Goal: Information Seeking & Learning: Learn about a topic

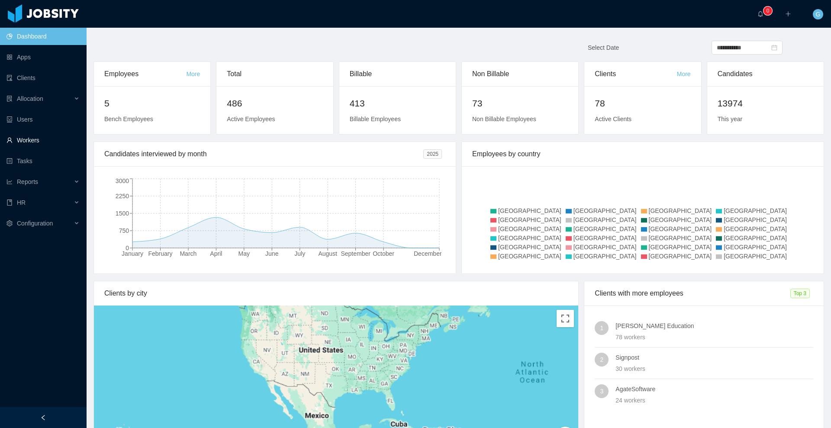
click at [32, 136] on link "Workers" at bounding box center [42, 140] width 73 height 17
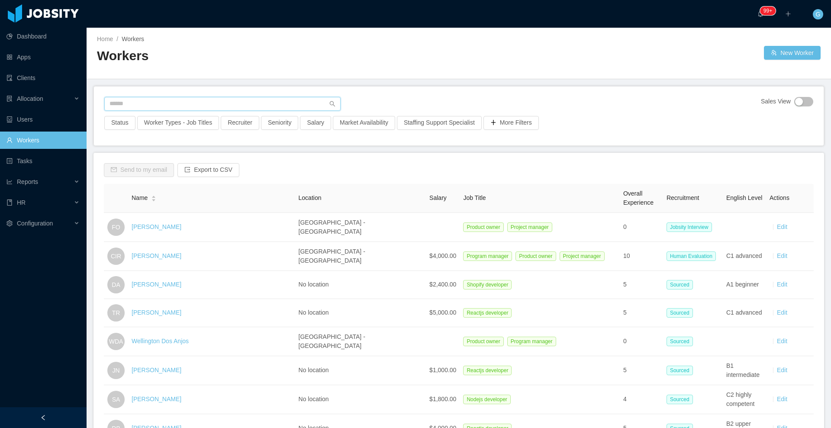
click at [144, 100] on input "text" at bounding box center [222, 104] width 236 height 14
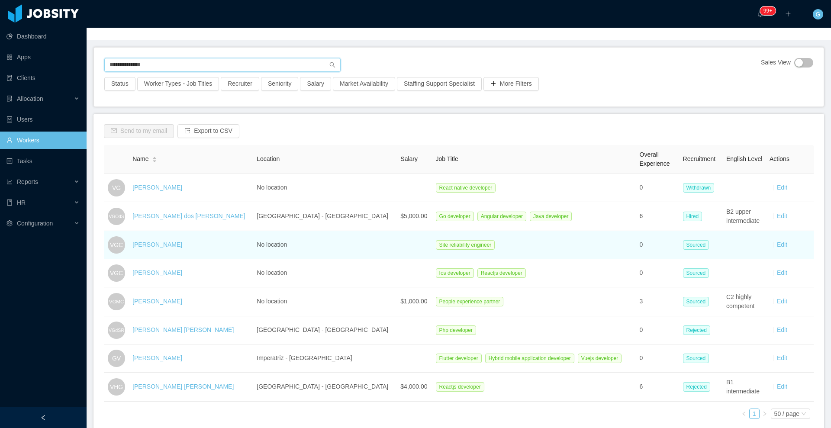
scroll to position [41, 0]
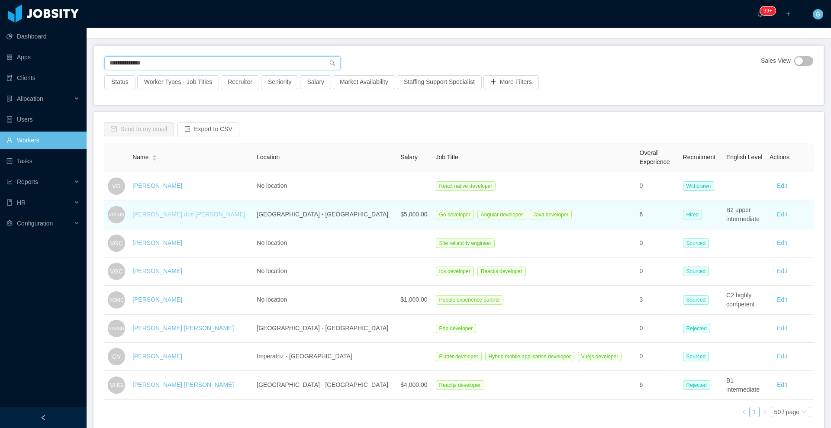
type input "**********"
click at [198, 215] on link "[PERSON_NAME] dos [PERSON_NAME]" at bounding box center [188, 214] width 113 height 7
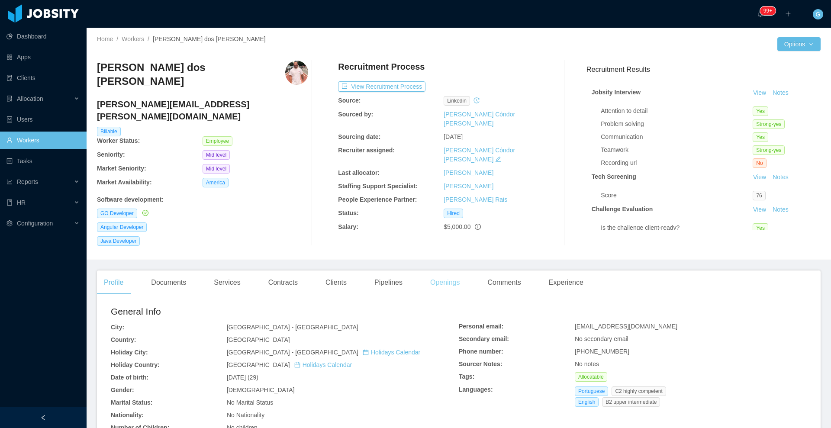
click at [423, 276] on div "Openings" at bounding box center [445, 283] width 44 height 24
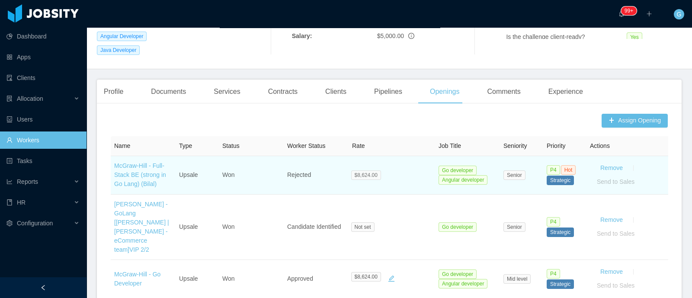
scroll to position [192, 0]
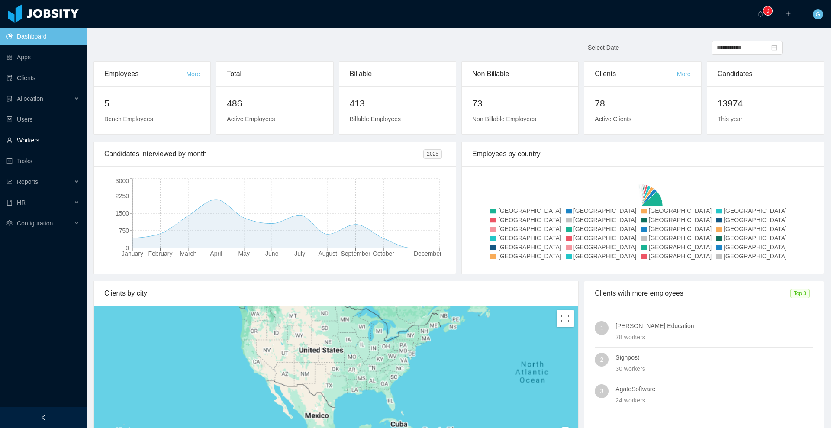
click at [29, 141] on link "Workers" at bounding box center [42, 140] width 73 height 17
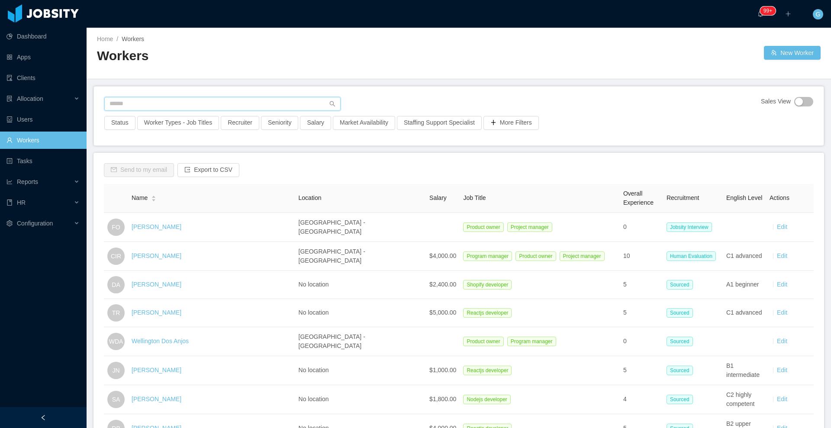
click at [171, 106] on input "text" at bounding box center [222, 104] width 236 height 14
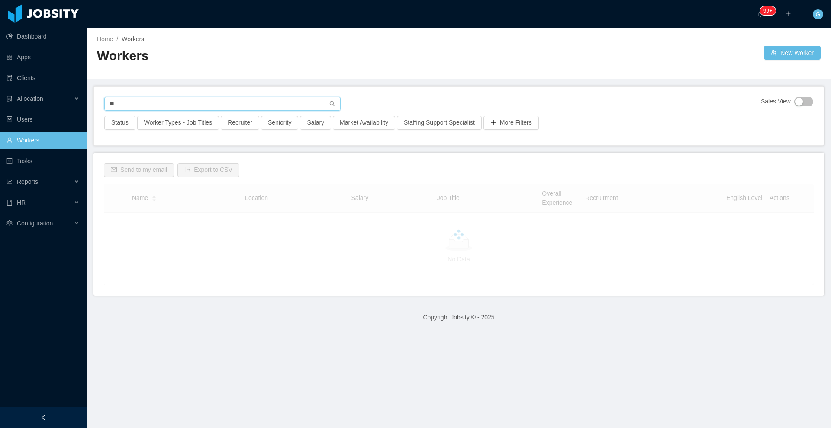
type input "*"
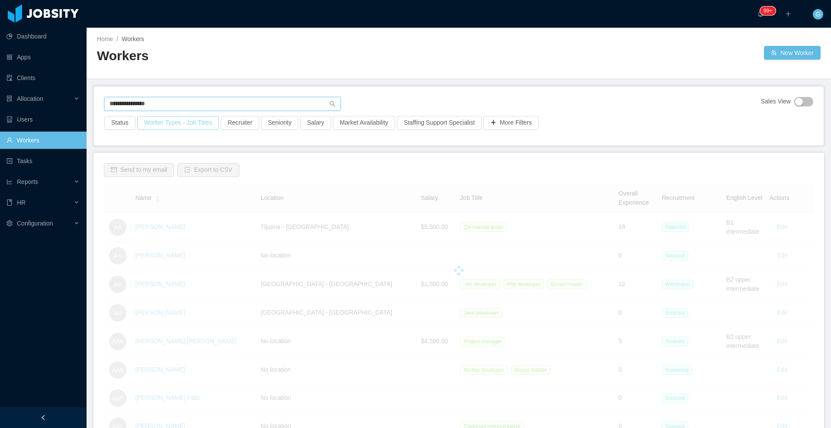
type input "**********"
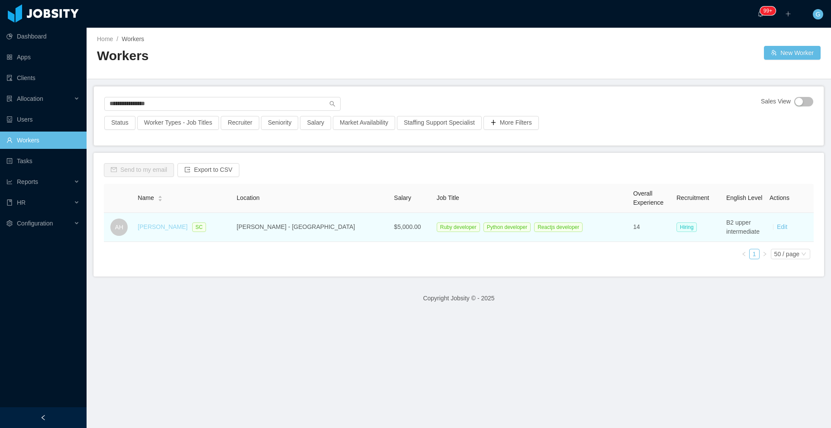
click at [170, 225] on link "Adrián Halaburda" at bounding box center [163, 226] width 50 height 7
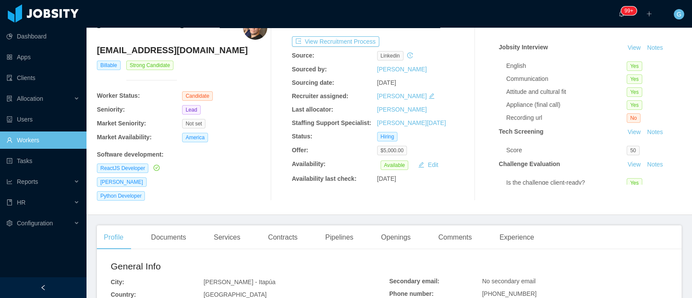
scroll to position [49, 0]
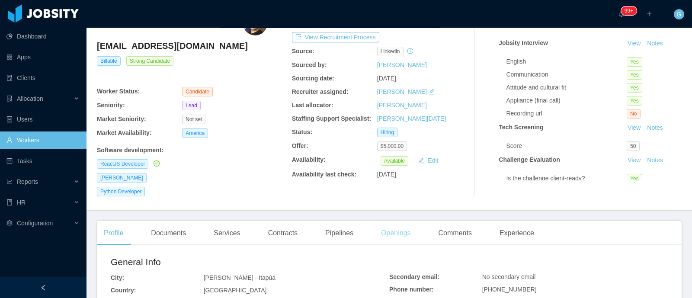
click at [392, 235] on div "Openings" at bounding box center [396, 233] width 44 height 24
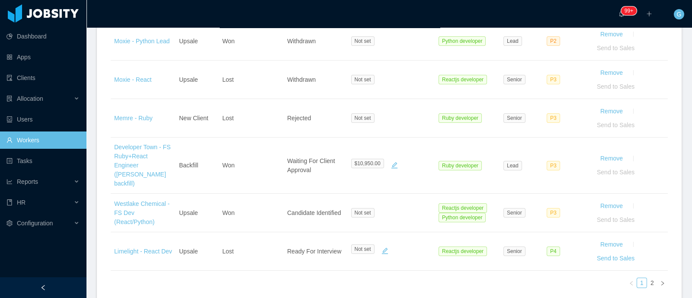
scroll to position [0, 13]
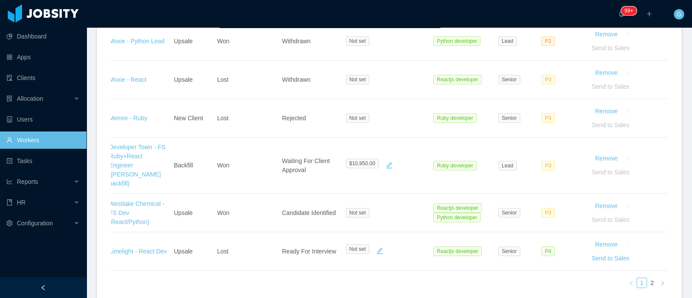
click at [658, 278] on link at bounding box center [663, 283] width 10 height 10
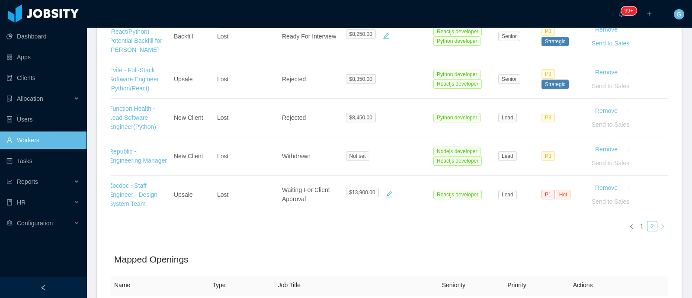
scroll to position [539, 0]
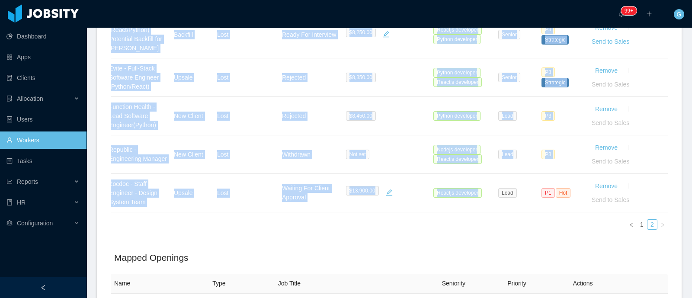
drag, startPoint x: 444, startPoint y: 208, endPoint x: 383, endPoint y: 219, distance: 62.4
click at [383, 219] on div "Name Type Status Worker Status Rate Job Title Seniority Priority Actions Superh…" at bounding box center [389, 12] width 557 height 448
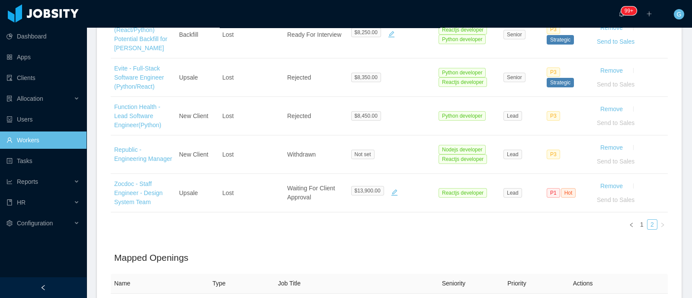
click at [344, 274] on div "Mapped Openings" at bounding box center [389, 260] width 557 height 29
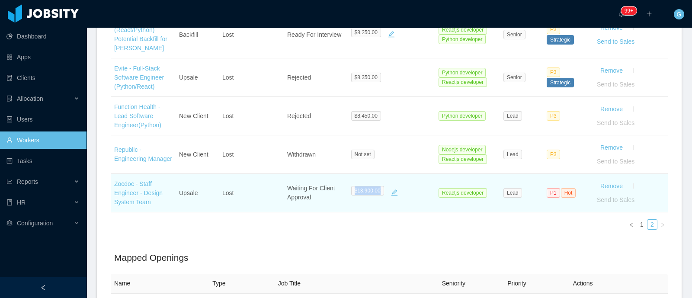
drag, startPoint x: 356, startPoint y: 188, endPoint x: 376, endPoint y: 193, distance: 20.9
click at [376, 193] on div "$13,900.00" at bounding box center [369, 193] width 36 height 14
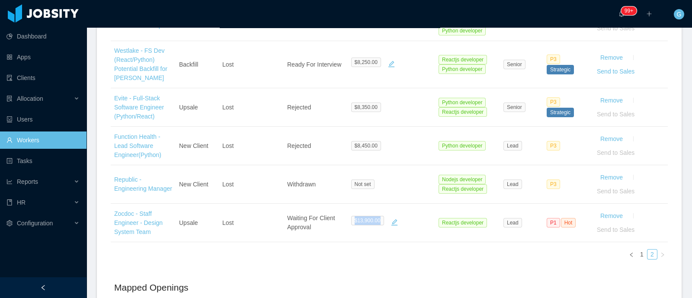
scroll to position [509, 0]
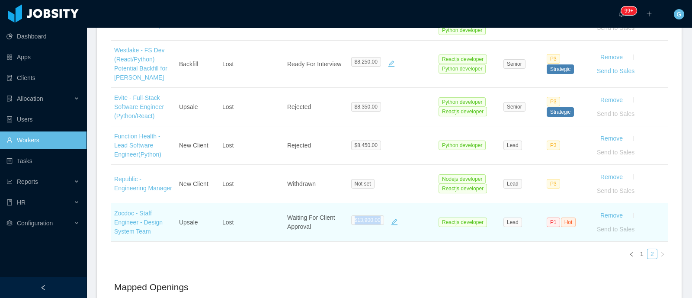
click at [367, 219] on span "$13,900.00" at bounding box center [367, 221] width 33 height 10
drag, startPoint x: 357, startPoint y: 221, endPoint x: 380, endPoint y: 222, distance: 22.5
click at [380, 222] on div "$13,900.00" at bounding box center [369, 223] width 36 height 14
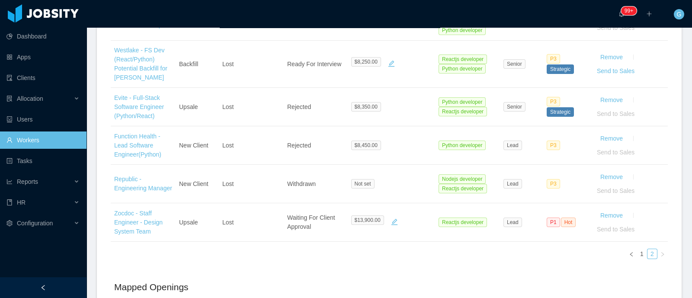
click at [275, 250] on div "Name Type Status Worker Status Rate Job Title Seniority Priority Actions Superh…" at bounding box center [389, 42] width 557 height 448
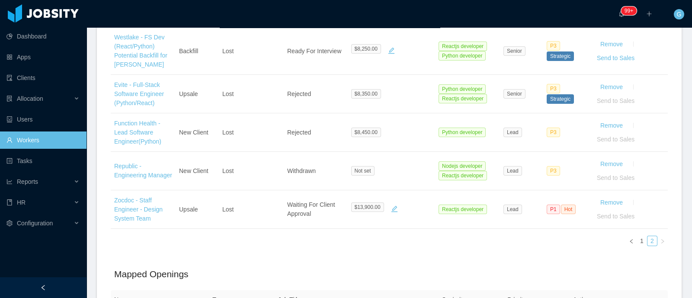
scroll to position [522, 0]
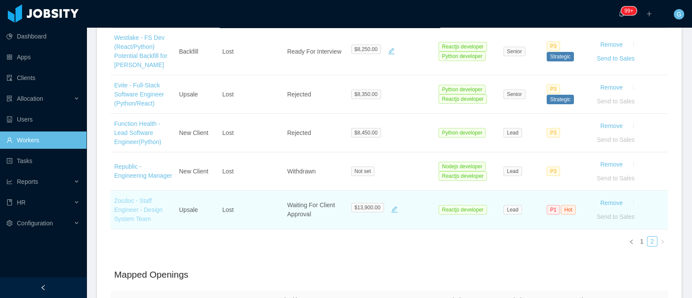
click at [142, 202] on link "Zocdoc - Staff Engineer - Design System Team" at bounding box center [138, 209] width 48 height 25
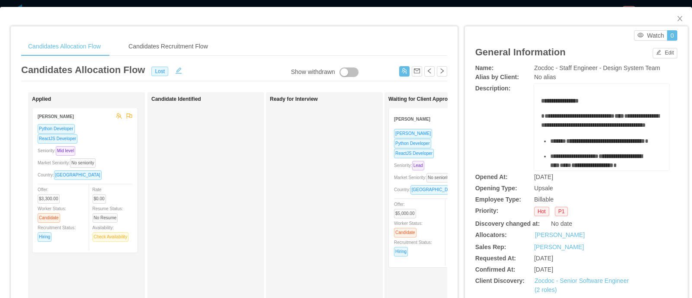
scroll to position [0, 13]
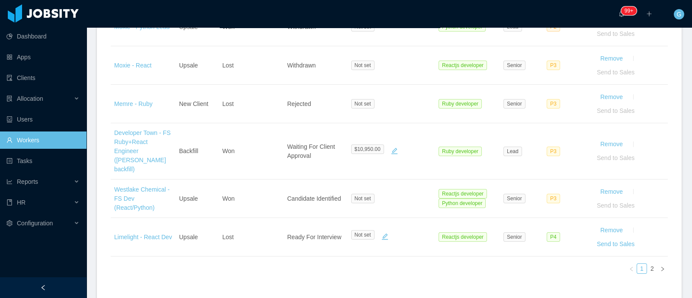
scroll to position [502, 0]
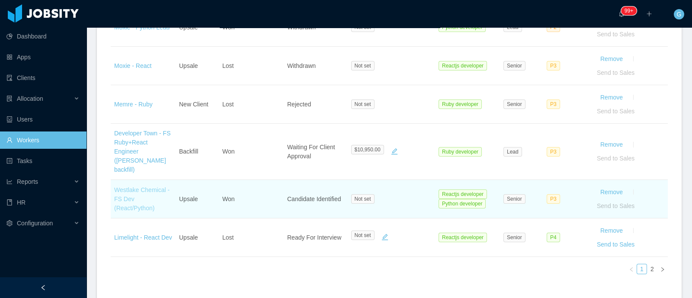
click at [125, 187] on link "Westlake Chemical - FS Dev (React/Python)" at bounding box center [141, 199] width 55 height 25
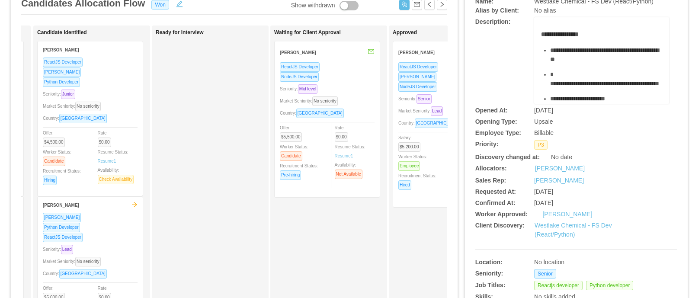
scroll to position [0, 111]
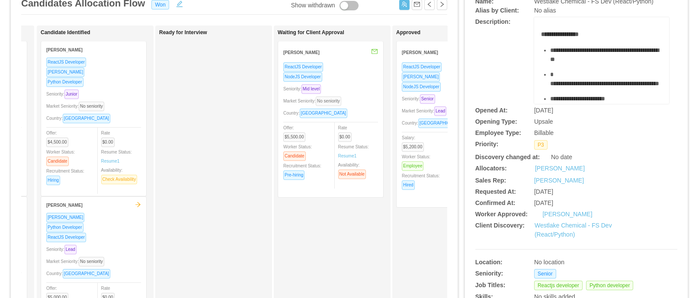
click at [334, 99] on span "No seniority" at bounding box center [329, 102] width 26 height 10
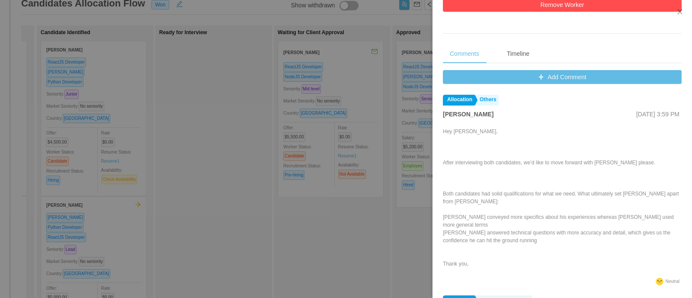
scroll to position [96, 0]
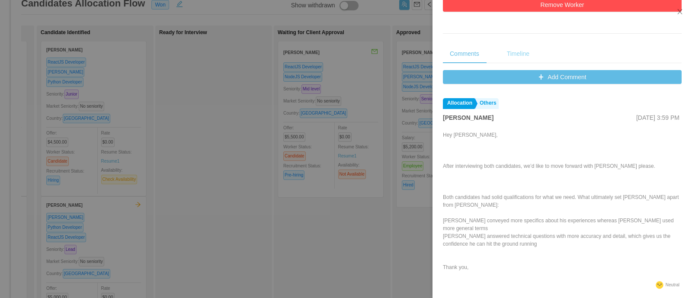
click at [512, 55] on div "Timeline" at bounding box center [518, 53] width 36 height 19
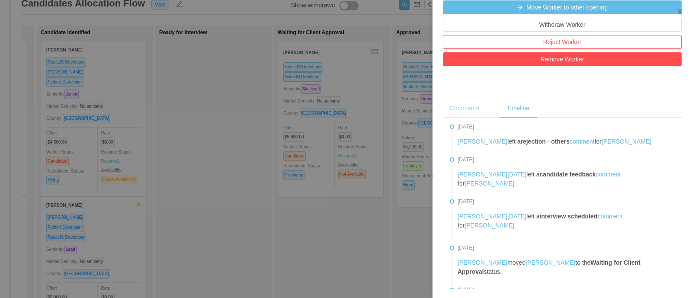
click at [453, 99] on div "Comments" at bounding box center [464, 108] width 43 height 19
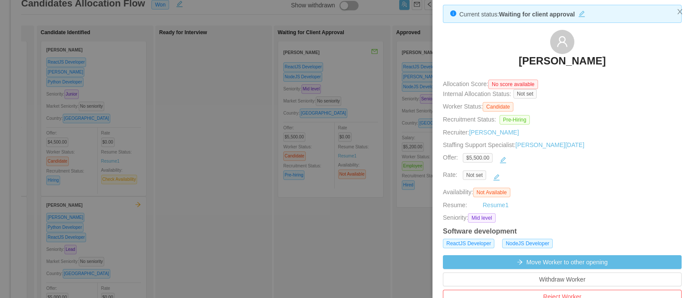
scroll to position [0, 0]
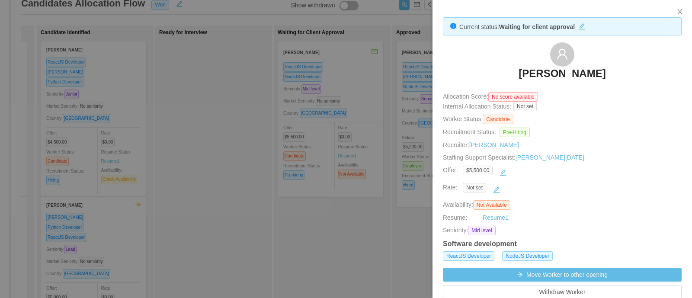
click at [387, 123] on div at bounding box center [346, 149] width 692 height 298
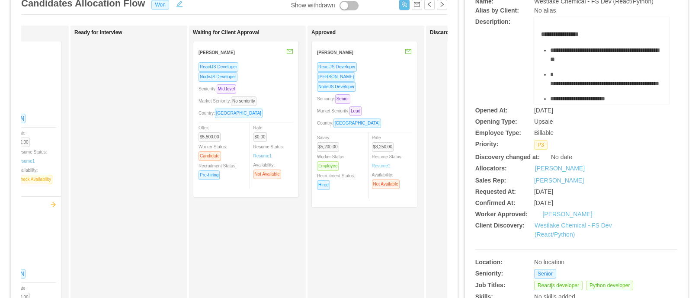
scroll to position [0, 202]
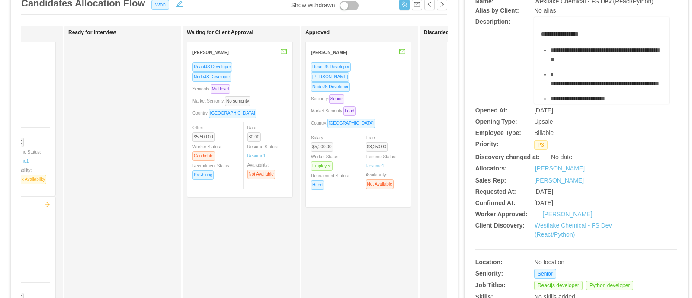
click at [378, 94] on div "Seniority: Senior" at bounding box center [358, 99] width 95 height 10
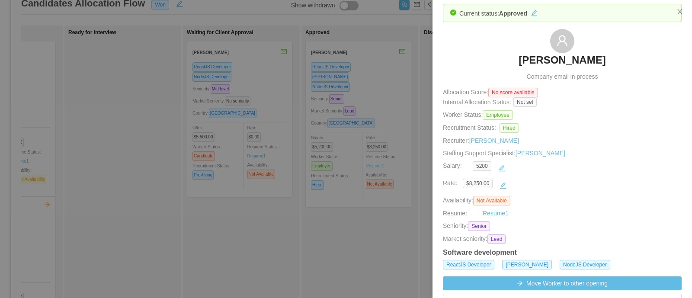
scroll to position [12, 0]
